Goal: Information Seeking & Learning: Learn about a topic

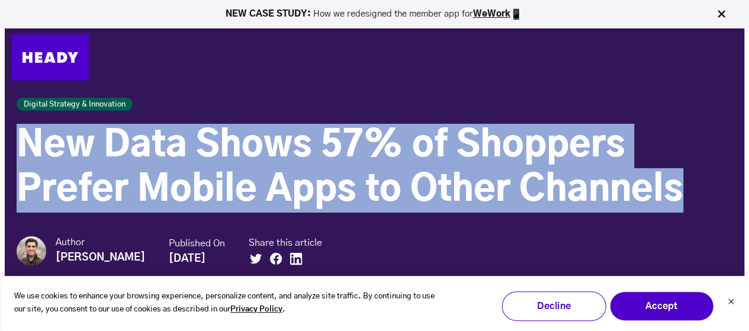
drag, startPoint x: 19, startPoint y: 133, endPoint x: 680, endPoint y: 188, distance: 663.5
click at [680, 188] on h1 "New Data Shows 57% of Shoppers Prefer Mobile Apps to Other Channels" at bounding box center [375, 168] width 716 height 89
copy span "New Data Shows 57% of Shoppers Prefer Mobile Apps to Other Channels"
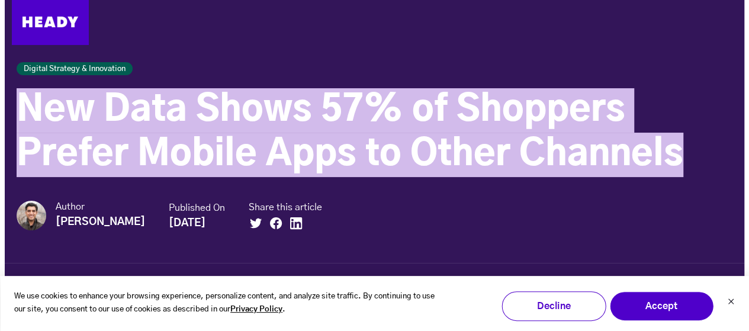
scroll to position [59, 0]
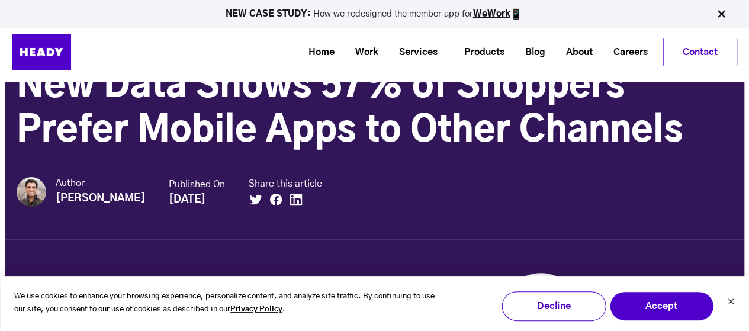
click at [320, 182] on div "Author [PERSON_NAME] Published On [DATE] Share this article" at bounding box center [375, 184] width 716 height 44
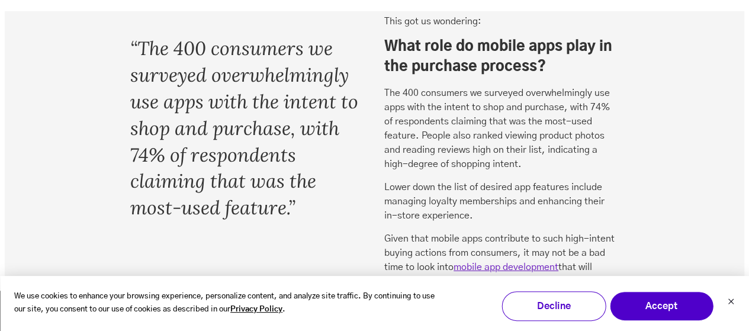
scroll to position [1659, 0]
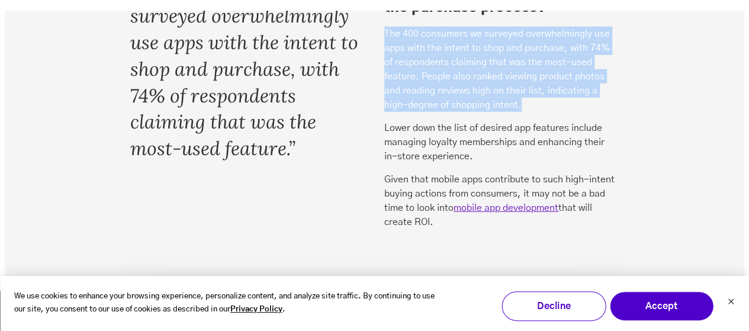
drag, startPoint x: 384, startPoint y: 33, endPoint x: 539, endPoint y: 112, distance: 173.6
click at [539, 112] on p "The 400 consumers we surveyed overwhelmingly use apps with the intent to shop a…" at bounding box center [502, 69] width 235 height 85
copy p "The 400 consumers we surveyed overwhelmingly use apps with the intent to shop a…"
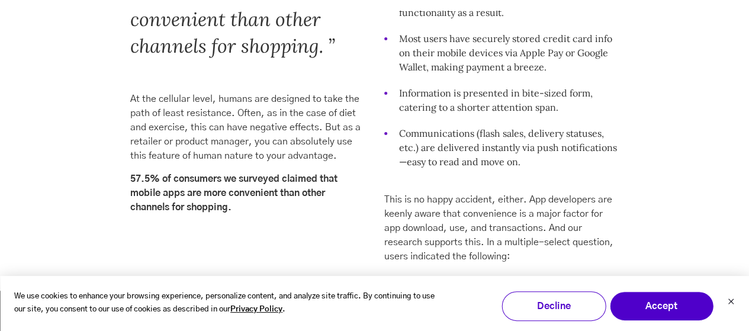
scroll to position [2370, 0]
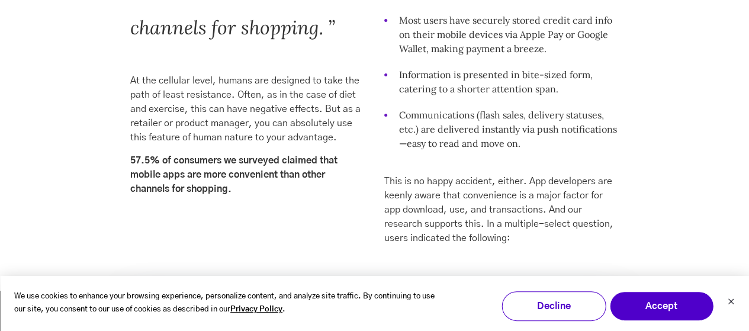
click at [239, 184] on p "57.5% of consumers we surveyed claimed that mobile apps are more convenient tha…" at bounding box center [247, 174] width 235 height 43
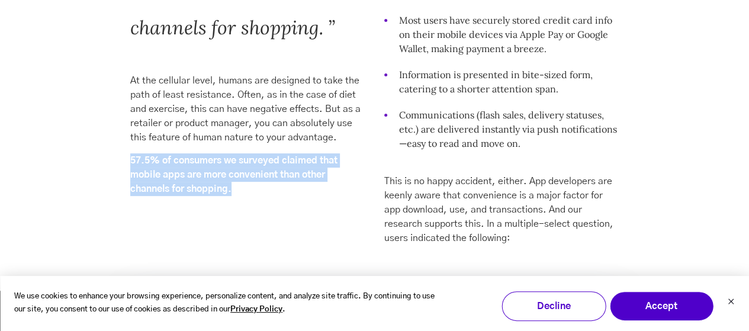
drag, startPoint x: 129, startPoint y: 155, endPoint x: 253, endPoint y: 187, distance: 127.7
click at [253, 187] on div "Mobile Apps Are More Convenient for Shopping “57.5% of consumers we surveyed cl…" at bounding box center [374, 48] width 512 height 409
copy strong "57.5% of consumers we surveyed claimed that mobile apps are more convenient tha…"
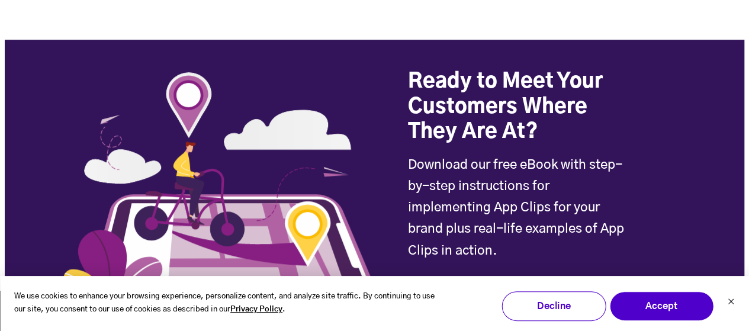
scroll to position [4799, 0]
